Goal: Use online tool/utility: Use online tool/utility

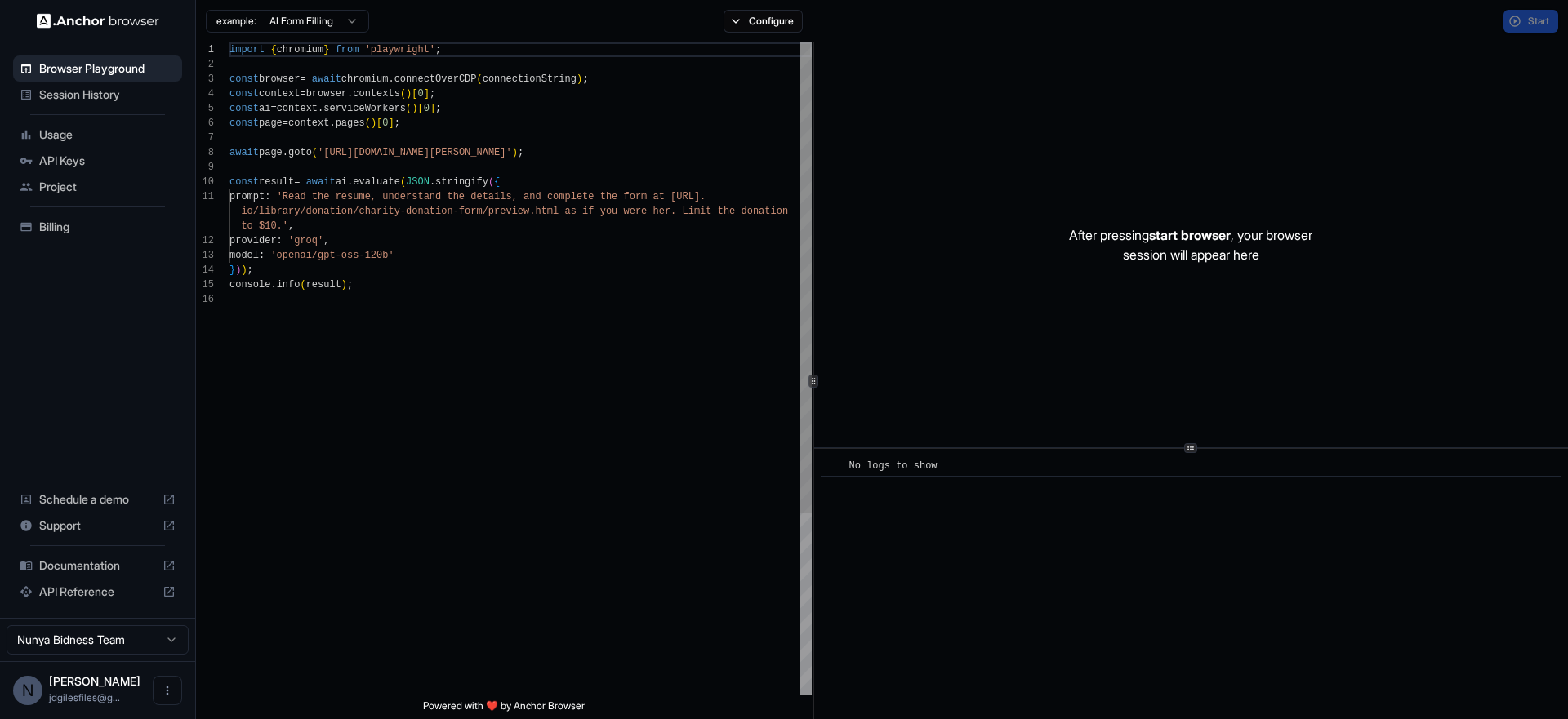
scroll to position [147, 0]
click at [1504, 22] on button "Start" at bounding box center [1531, 21] width 55 height 23
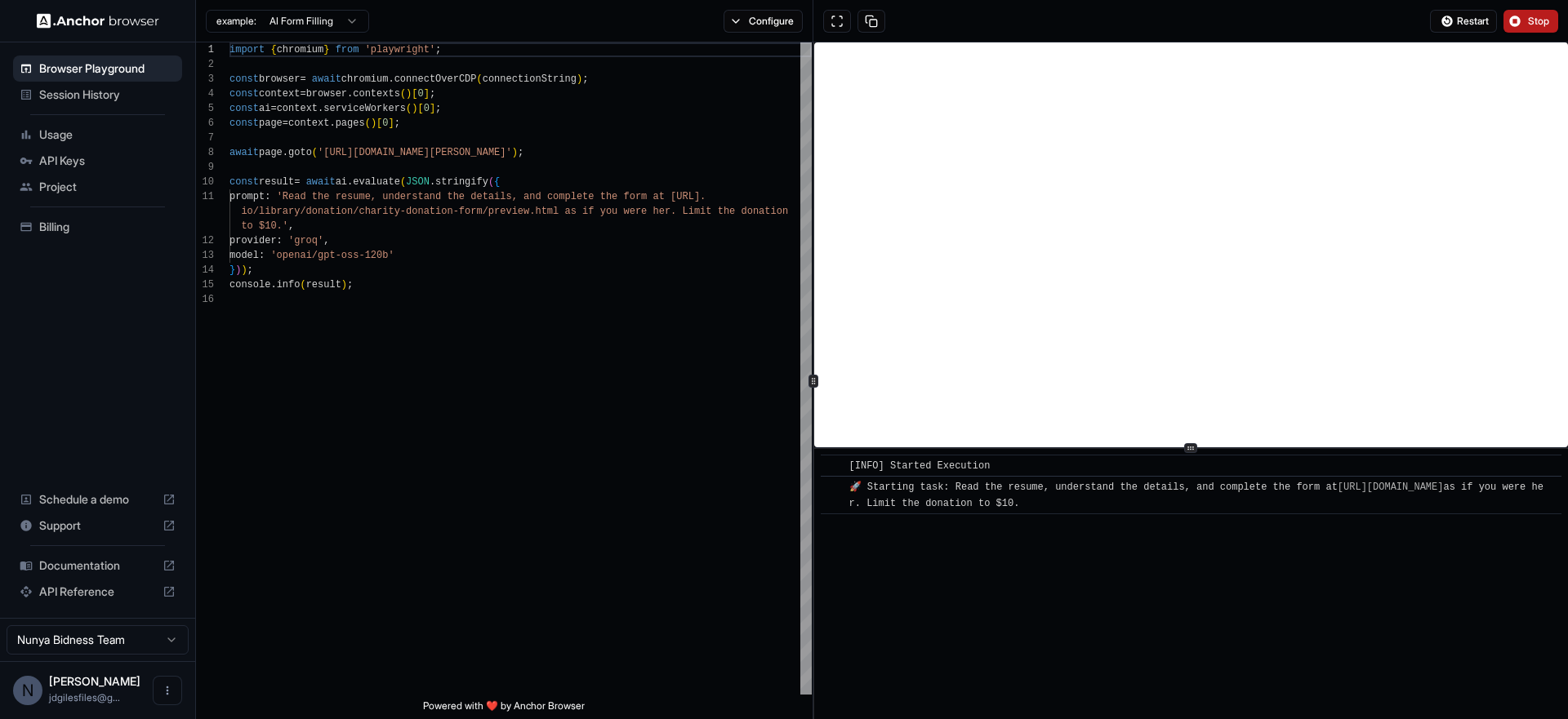
click at [1512, 24] on button "Stop" at bounding box center [1531, 21] width 55 height 23
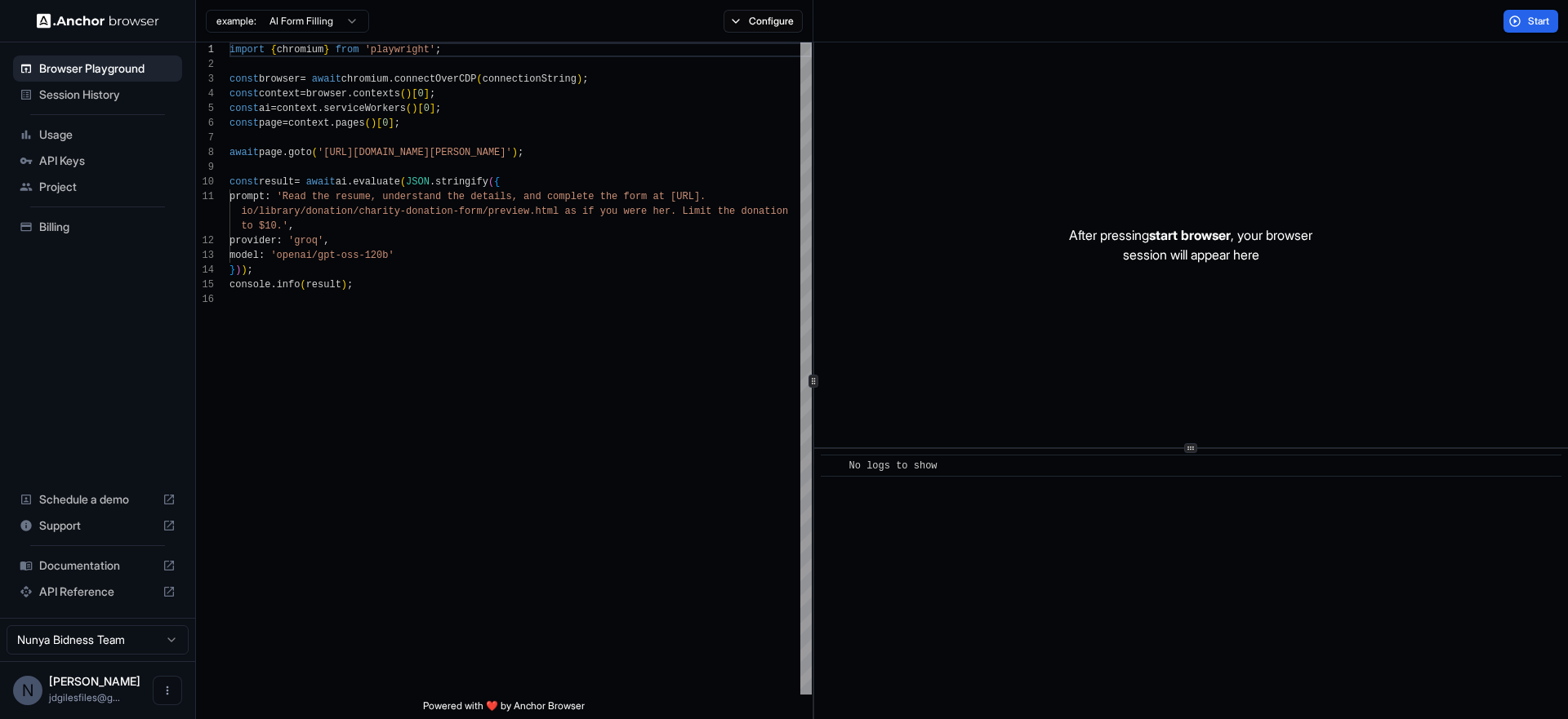
click at [799, 40] on div "example: AI Form Filling Configure" at bounding box center [504, 21] width 618 height 42
click at [349, 497] on div "import { chromium } from 'playwright' ; const browser = await chromium . connec…" at bounding box center [520, 493] width 583 height 902
click at [472, 552] on div "import { chromium } from 'playwright' ; const browser = await chromium . connec…" at bounding box center [520, 493] width 583 height 902
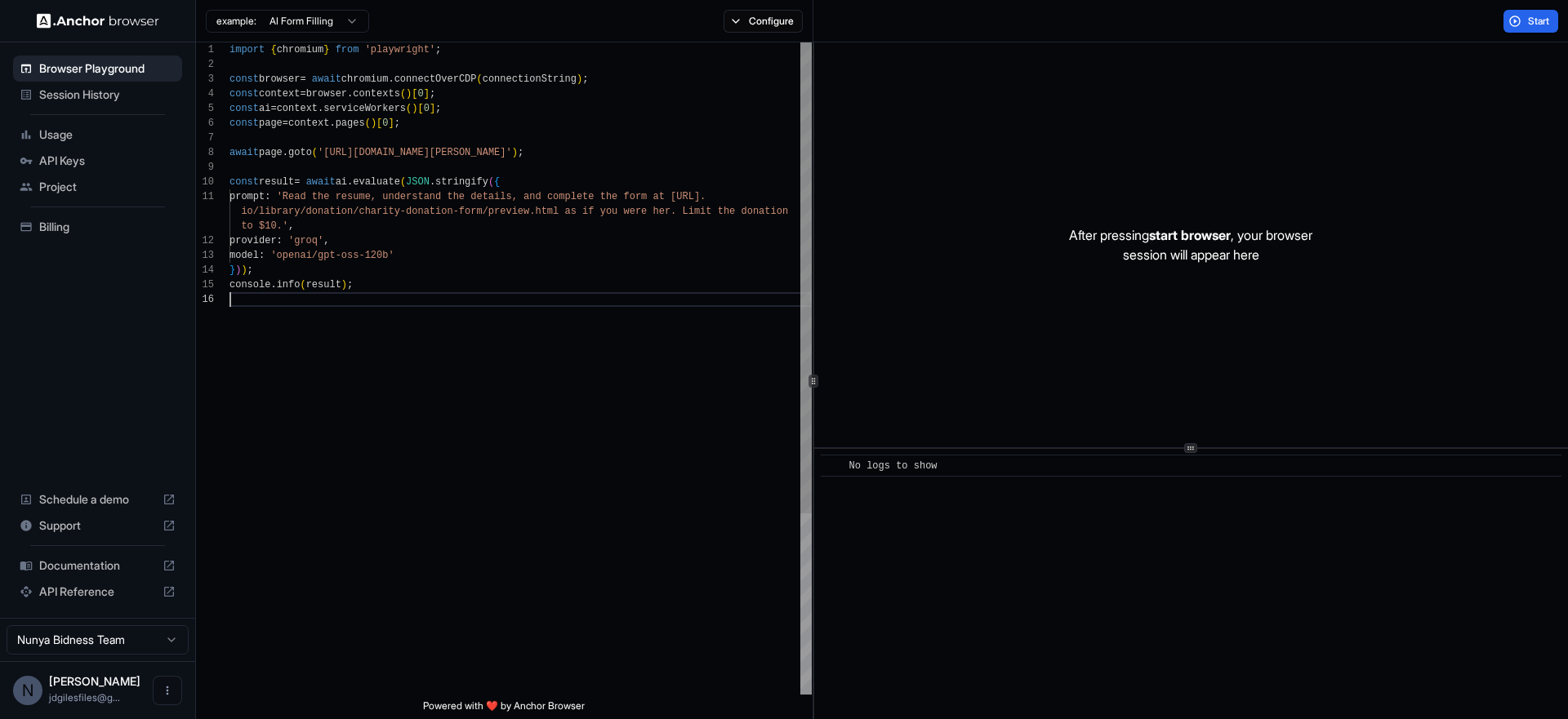
click at [472, 552] on div "import { chromium } from 'playwright' ; const browser = await chromium . connec…" at bounding box center [520, 493] width 583 height 902
click at [1504, 19] on button "Start" at bounding box center [1531, 21] width 55 height 23
click at [987, 471] on div "No logs to show" at bounding box center [1197, 466] width 695 height 17
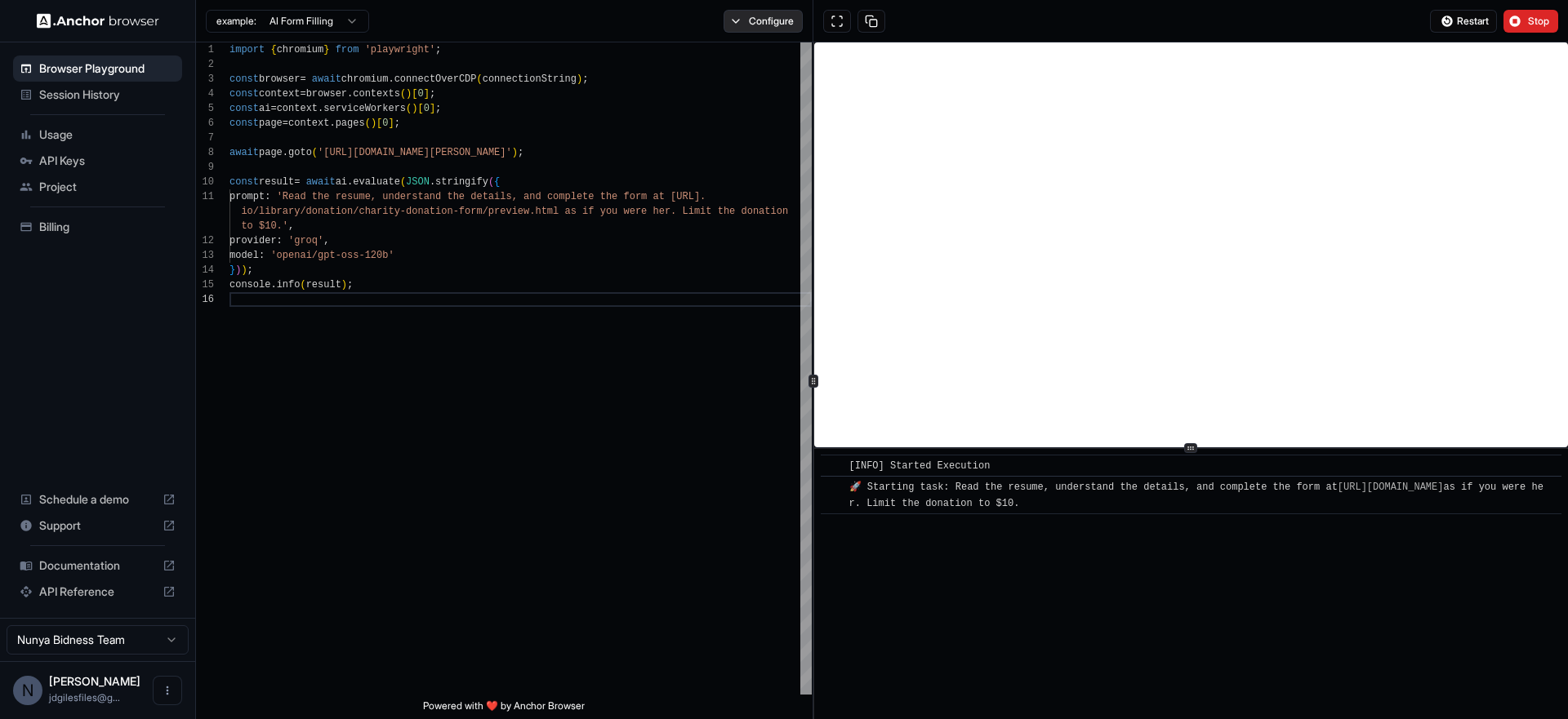
click at [734, 25] on button "Configure" at bounding box center [763, 21] width 79 height 23
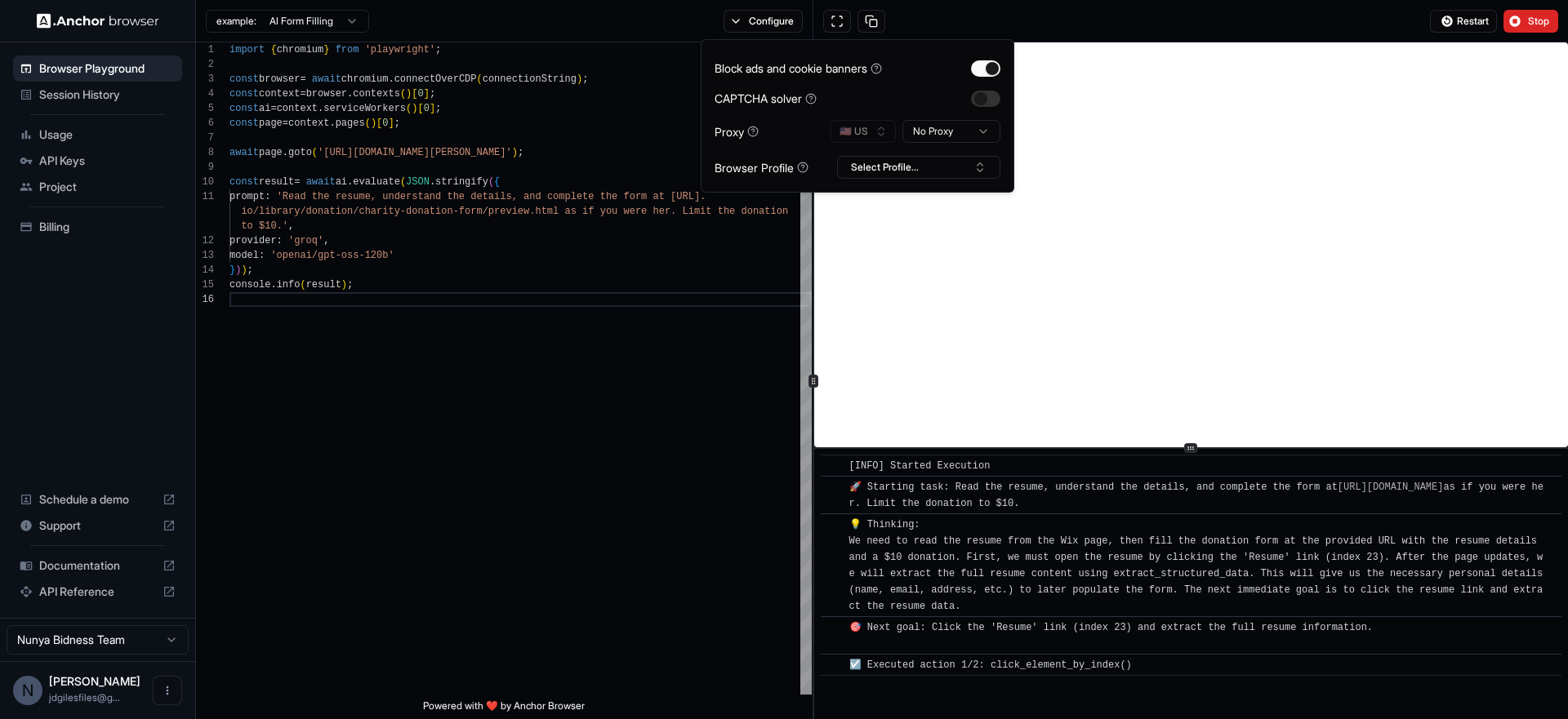
scroll to position [16, 0]
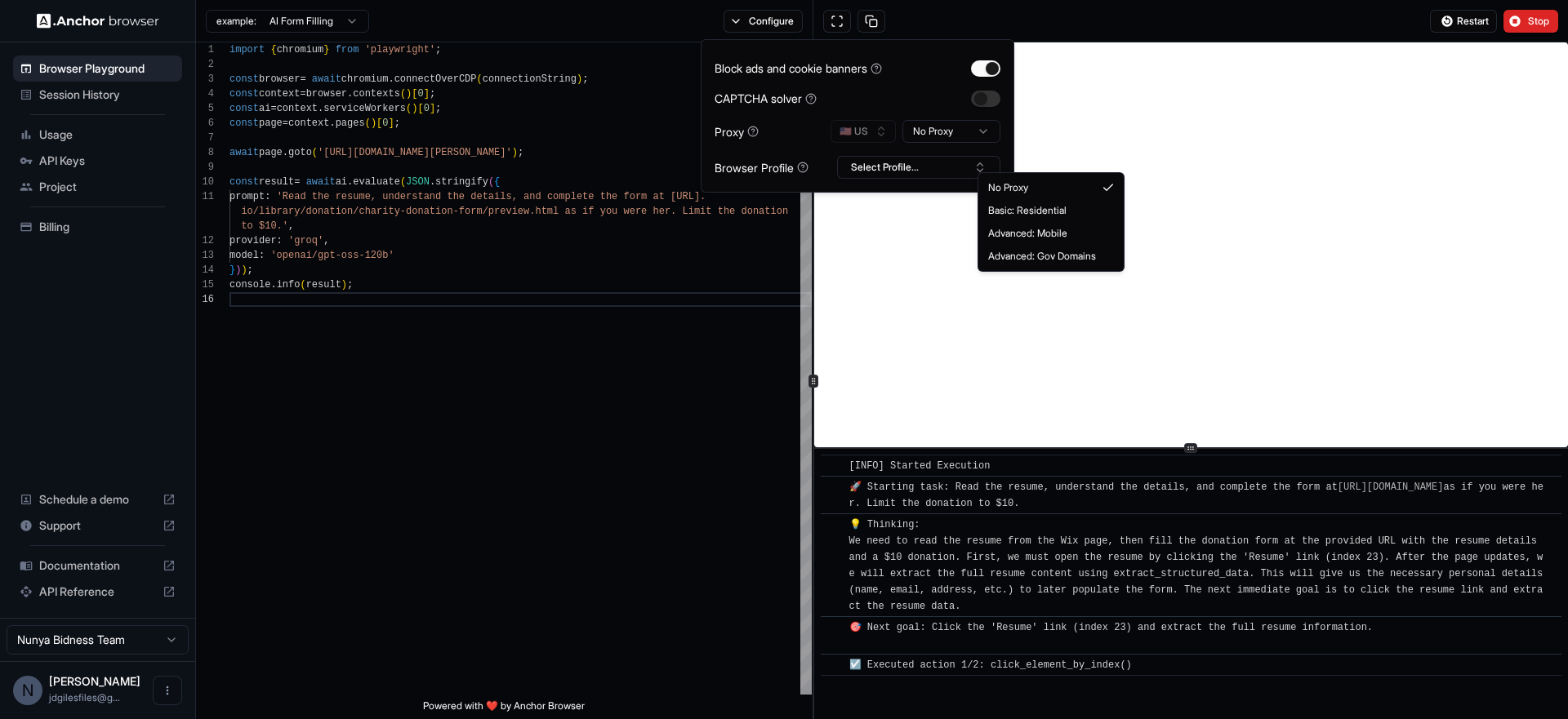
click at [997, 156] on html "Browser Playground Session History Usage API Keys Project Billing Schedule a de…" at bounding box center [784, 360] width 1568 height 719
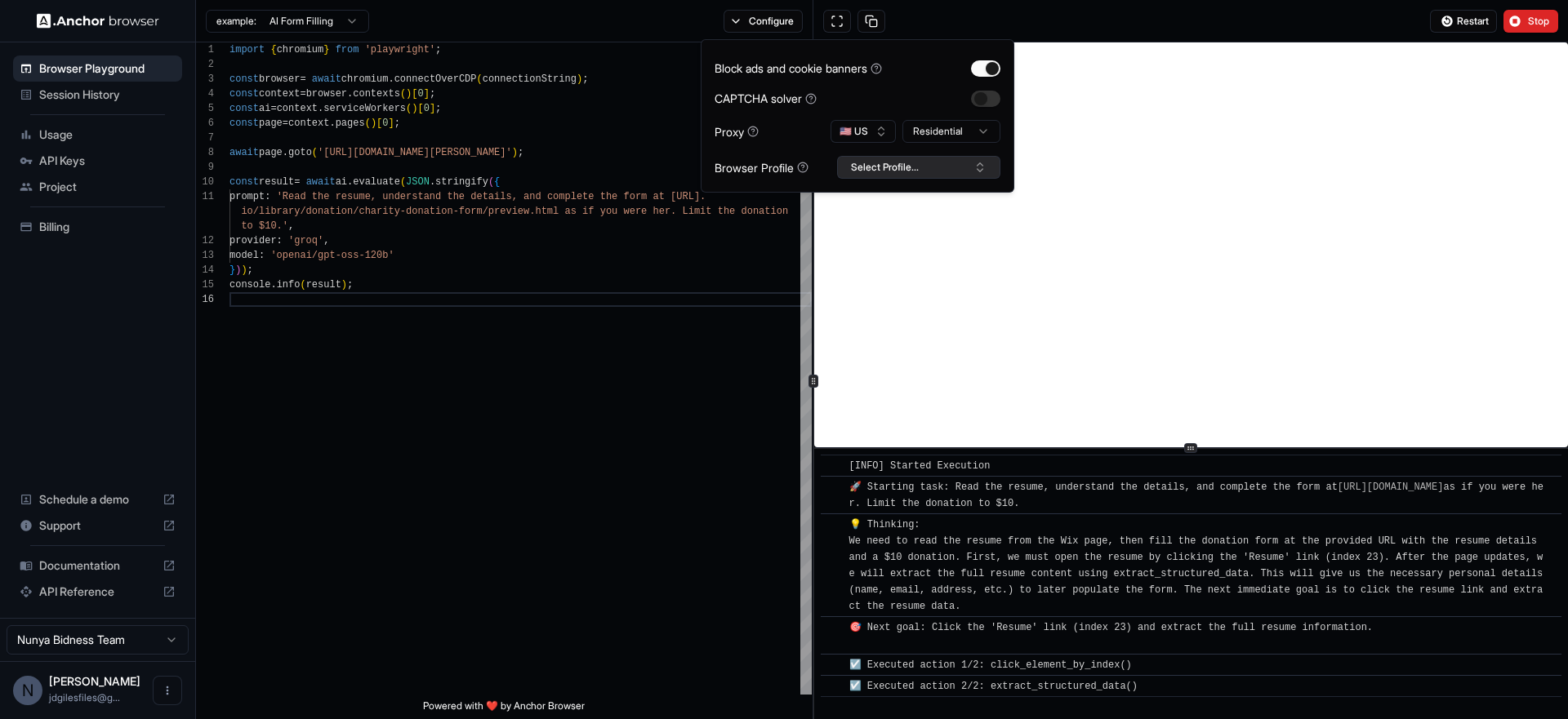
click at [971, 179] on button "Select Profile..." at bounding box center [918, 167] width 163 height 23
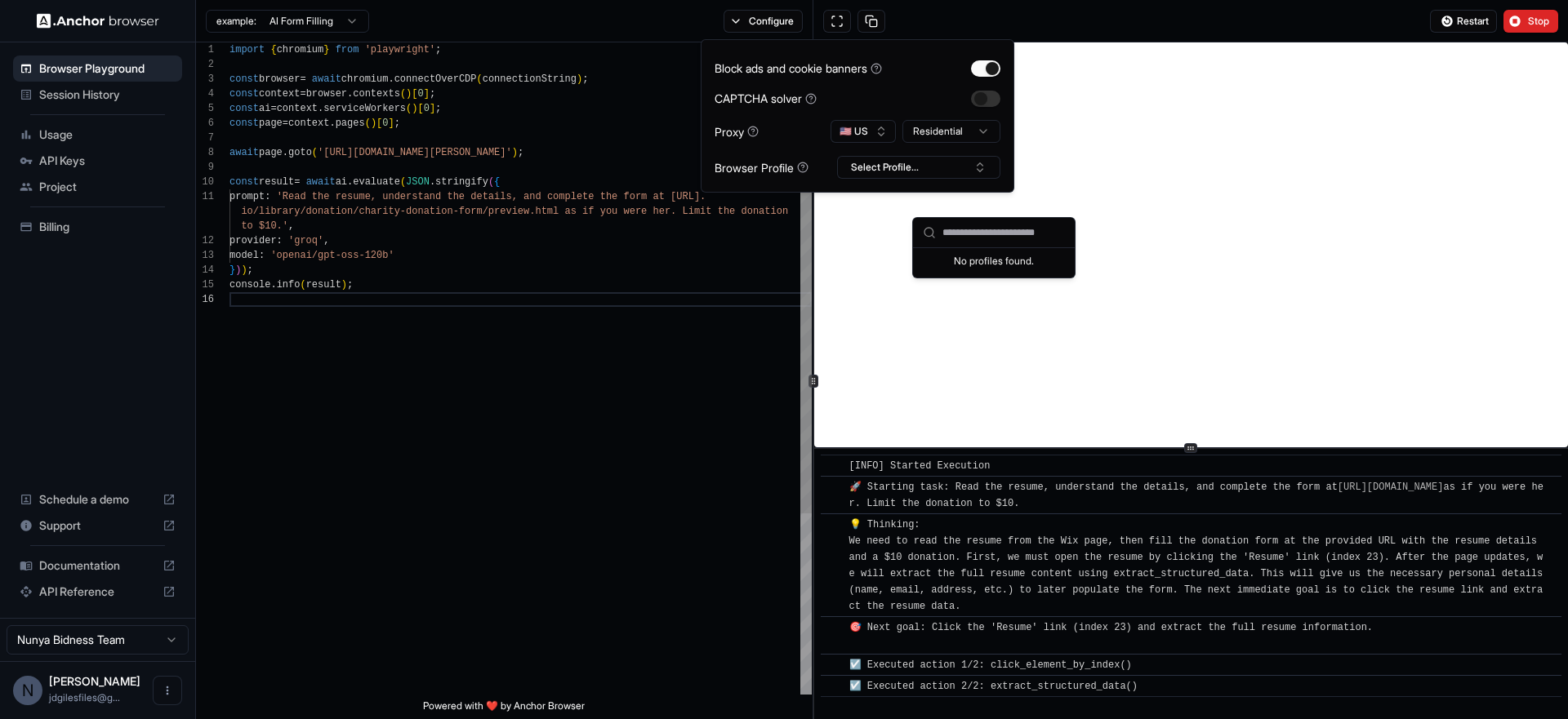
scroll to position [59, 0]
click at [644, 256] on div "import { chromium } from 'playwright' ; const browser = await chromium . connec…" at bounding box center [520, 493] width 583 height 902
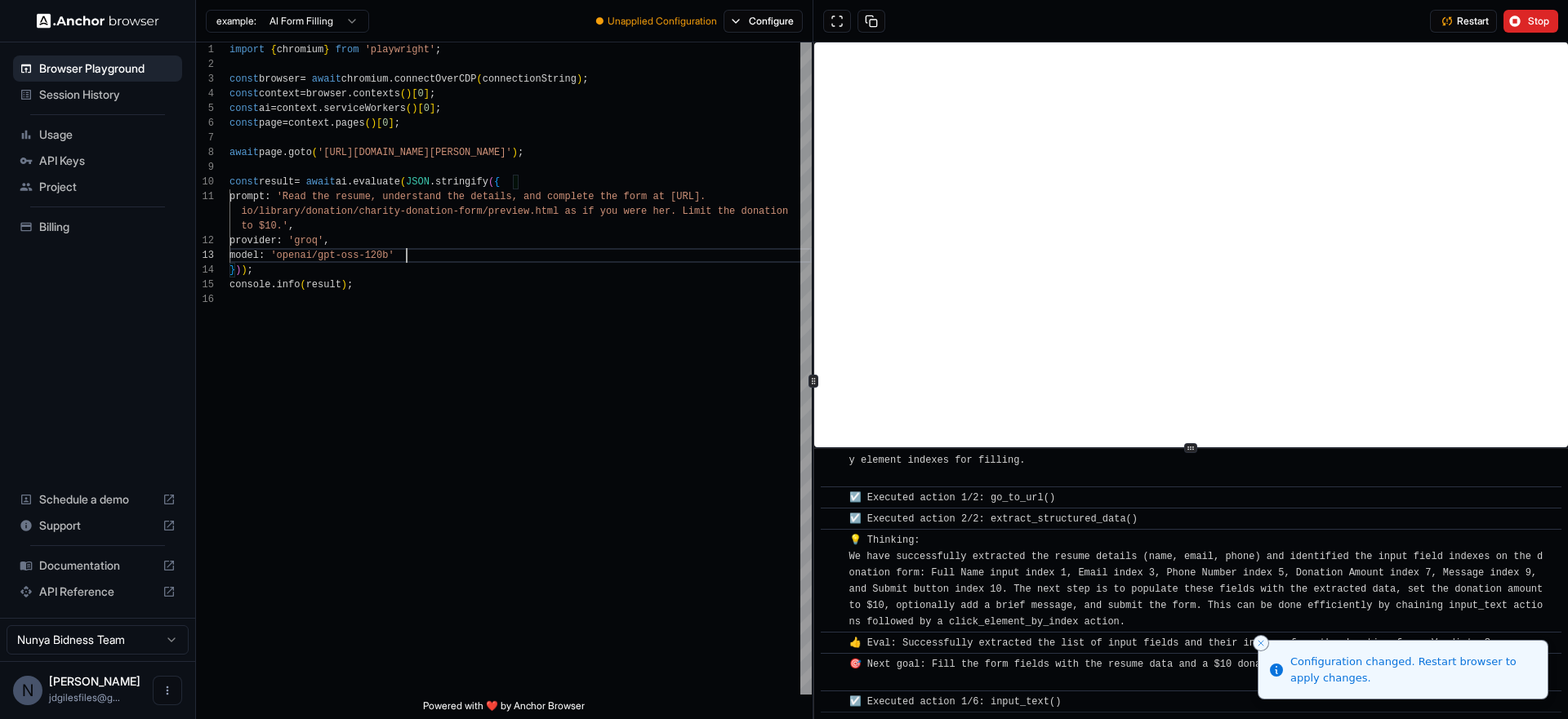
scroll to position [554, 0]
click at [346, 21] on html "Browser Playground Session History Usage API Keys Project Billing Schedule a de…" at bounding box center [784, 360] width 1568 height 719
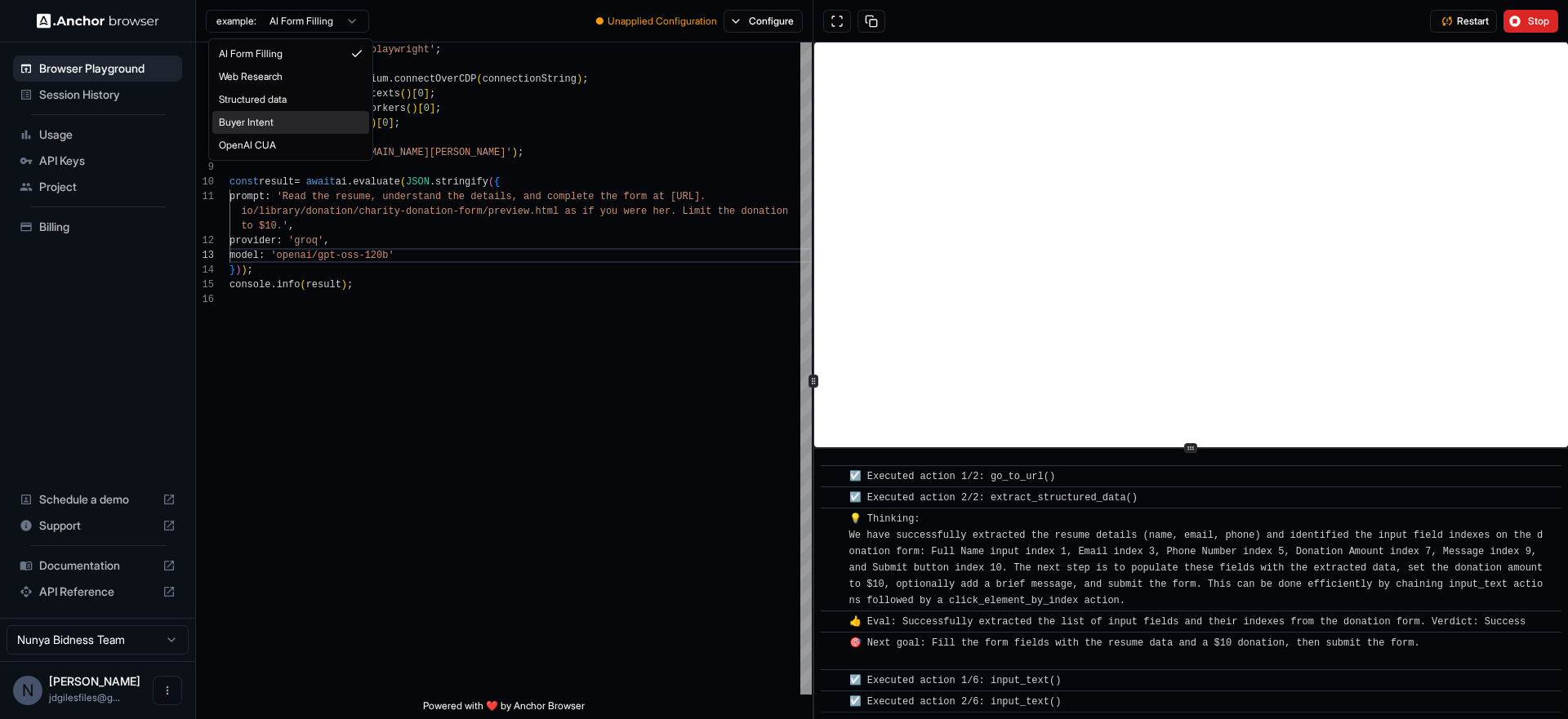
scroll to position [605, 0]
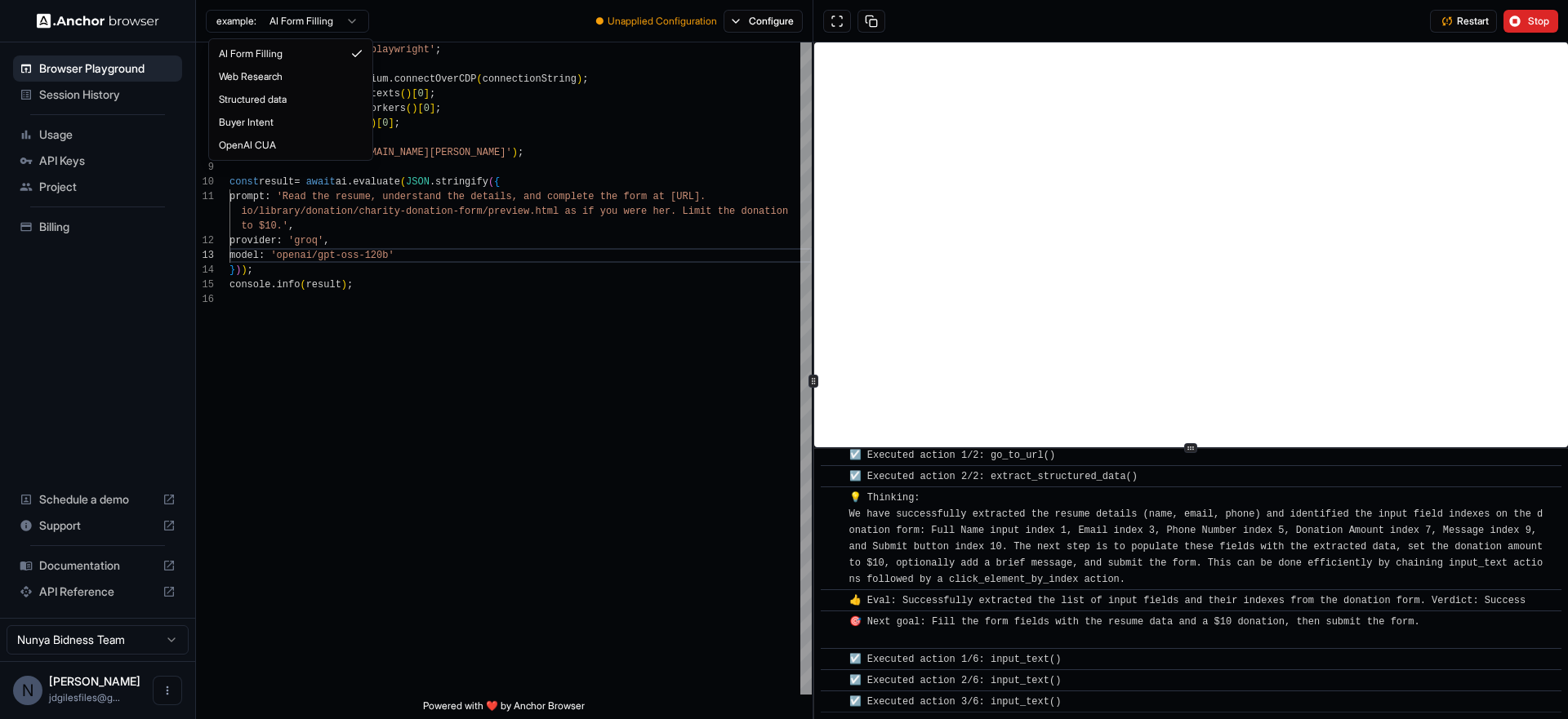
type textarea "**********"
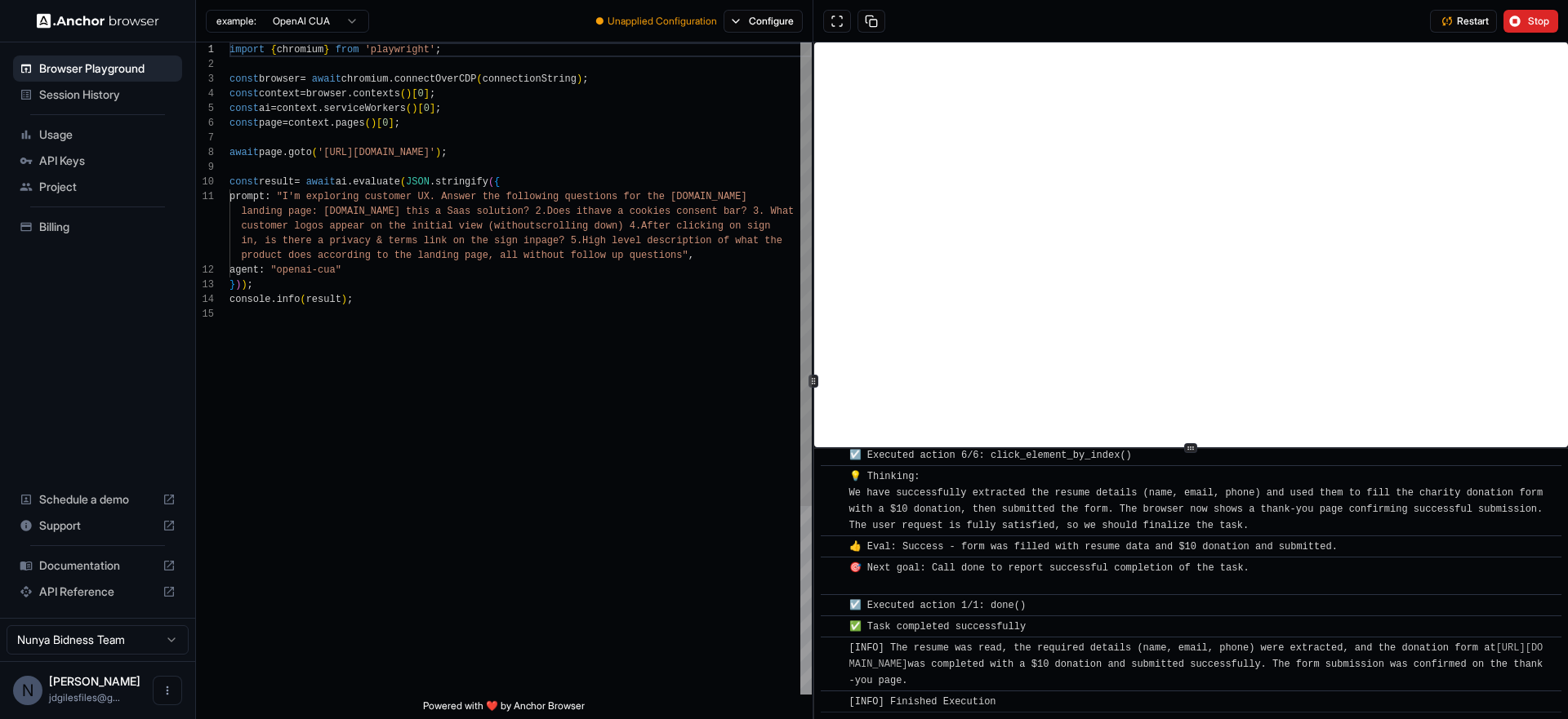
scroll to position [981, 0]
click at [1508, 26] on button "Stop" at bounding box center [1531, 21] width 55 height 23
